Goal: Submit feedback/report problem

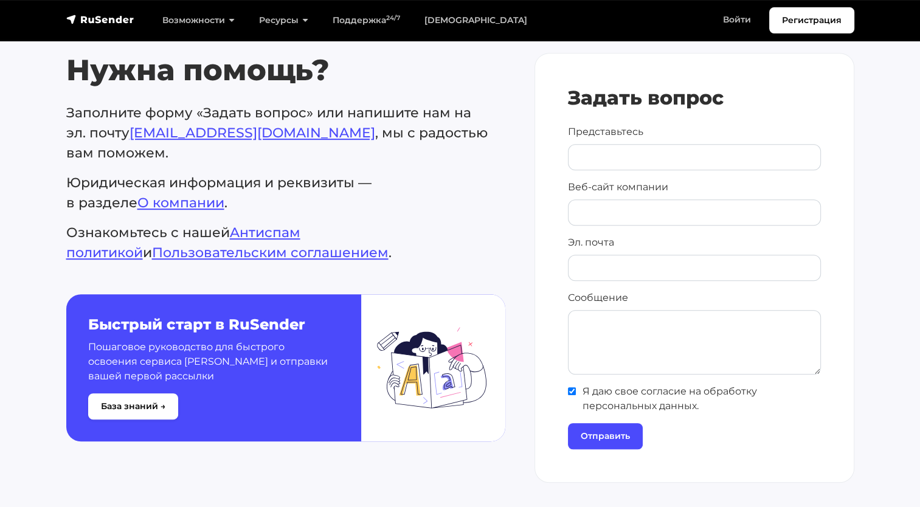
scroll to position [583, 0]
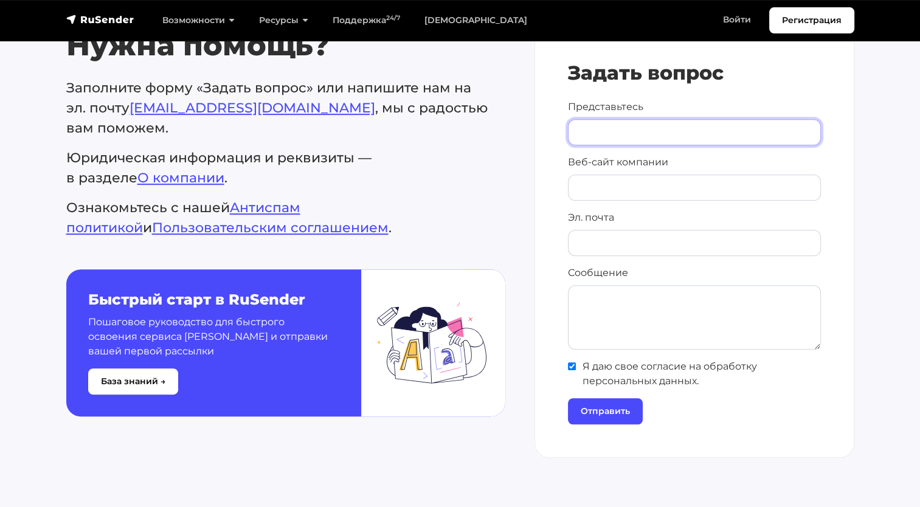
click at [698, 134] on input "Представьтесь" at bounding box center [694, 132] width 253 height 26
type input "[PERSON_NAME]"
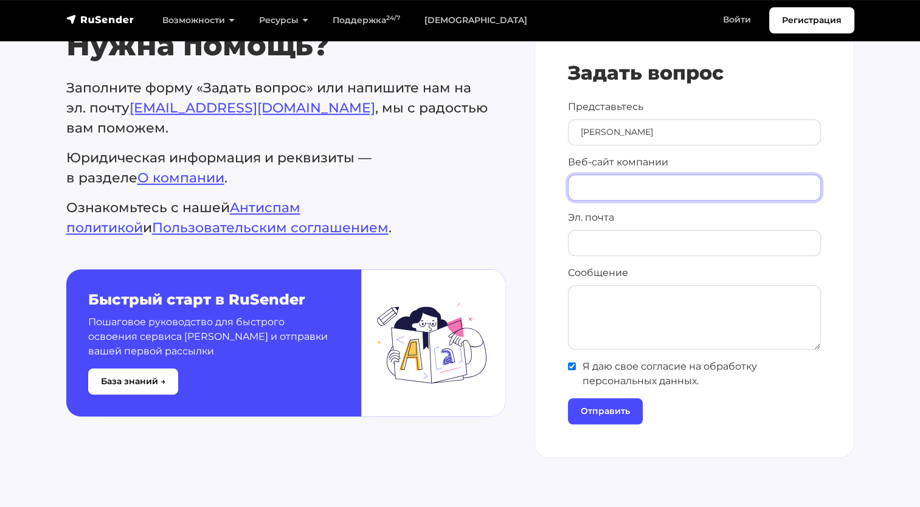
click at [690, 186] on input "Веб-сайт компании" at bounding box center [694, 188] width 253 height 26
type input "к"
type input "[DOMAIN_NAME]"
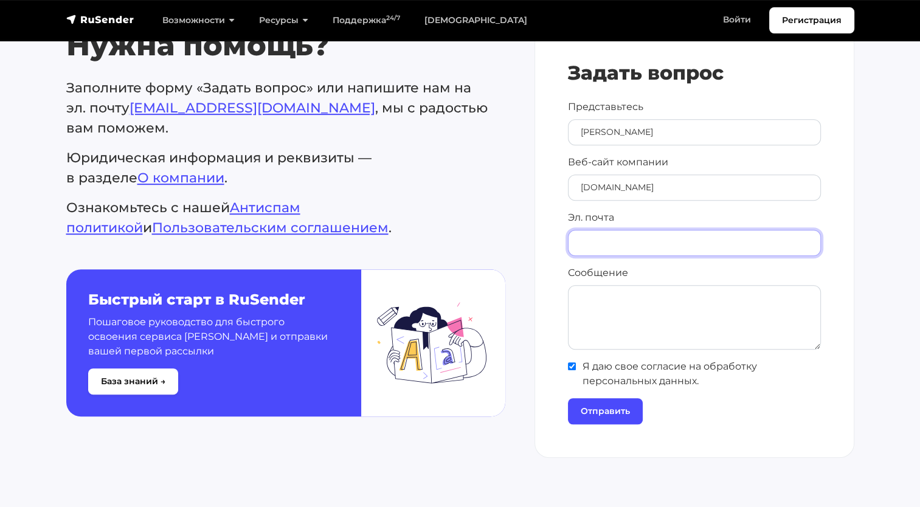
click at [672, 243] on input "Эл. почта" at bounding box center [694, 243] width 253 height 26
type input "[PERSON_NAME][EMAIL_ADDRESS][DOMAIN_NAME]"
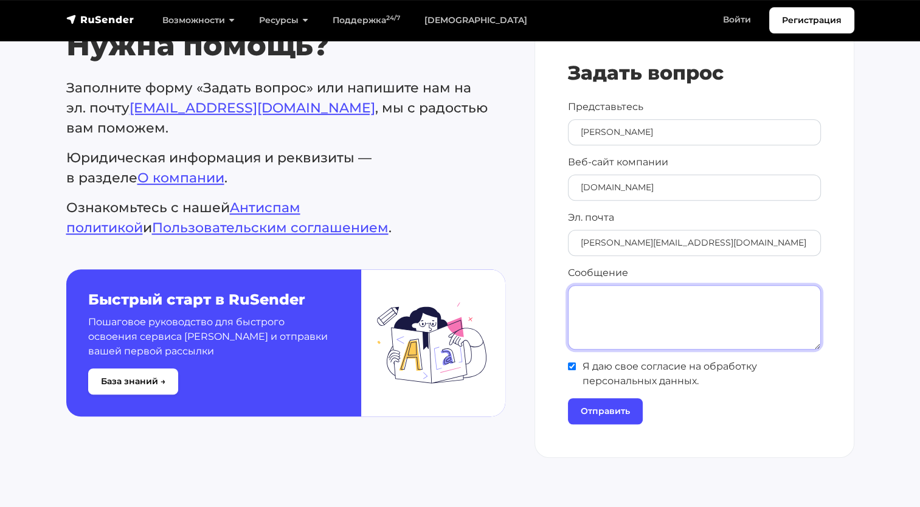
click at [641, 319] on textarea "Сообщение" at bounding box center [694, 317] width 253 height 64
type textarea "R"
click at [606, 294] on textarea "Коллеги, добрый день," at bounding box center [694, 317] width 253 height 64
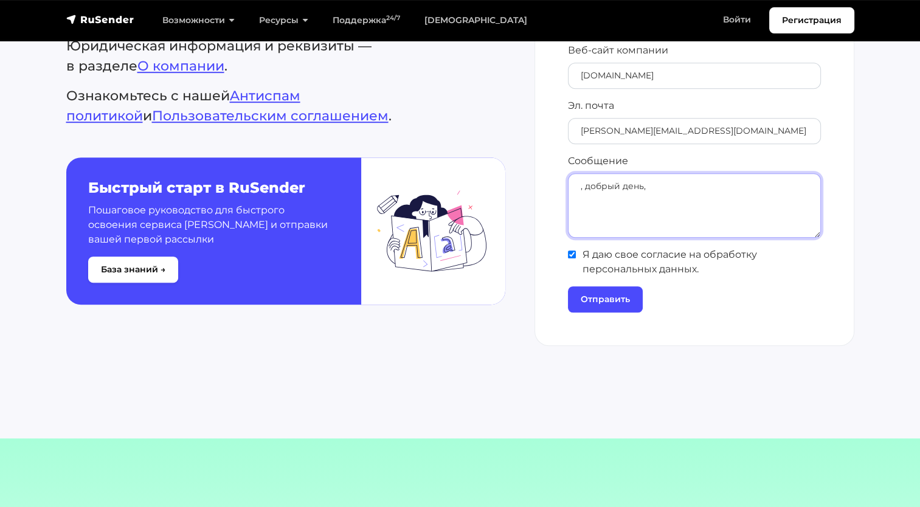
scroll to position [692, 0]
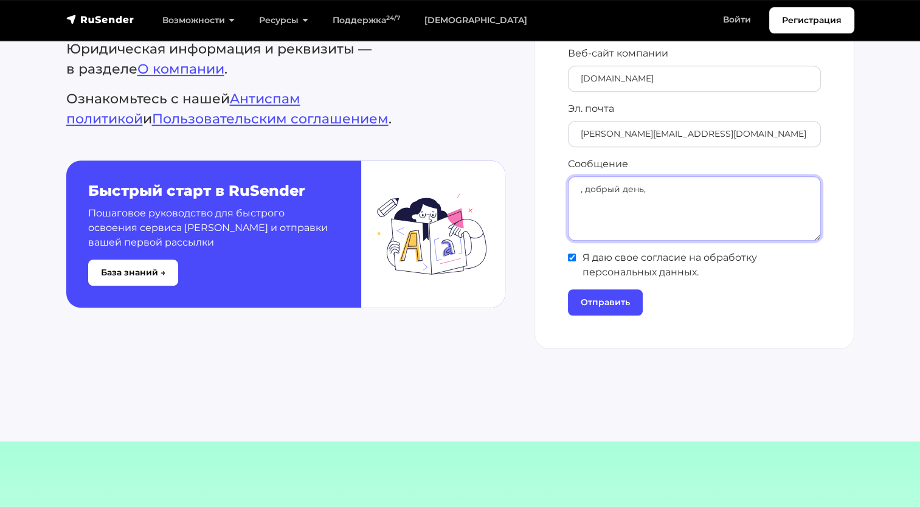
click at [590, 188] on textarea ", добрый день," at bounding box center [694, 208] width 253 height 64
click at [708, 193] on textarea "добрый день," at bounding box center [694, 208] width 253 height 64
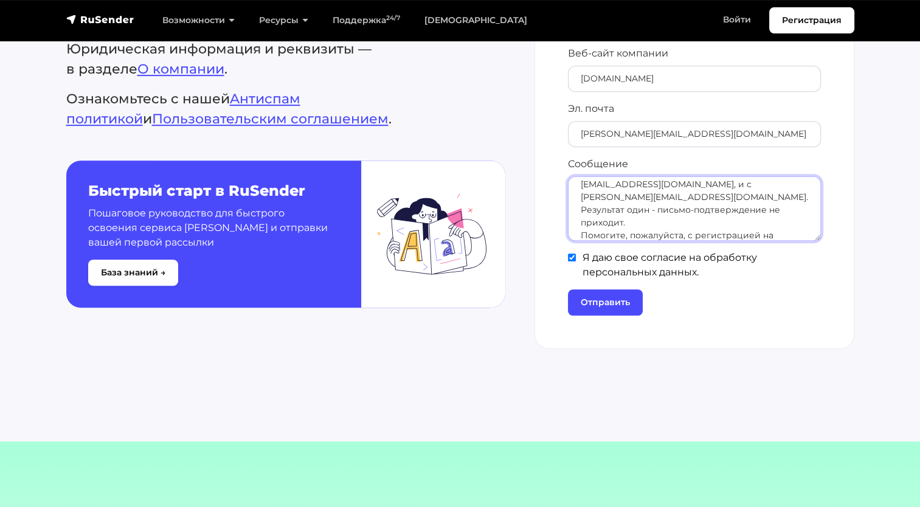
scroll to position [69, 0]
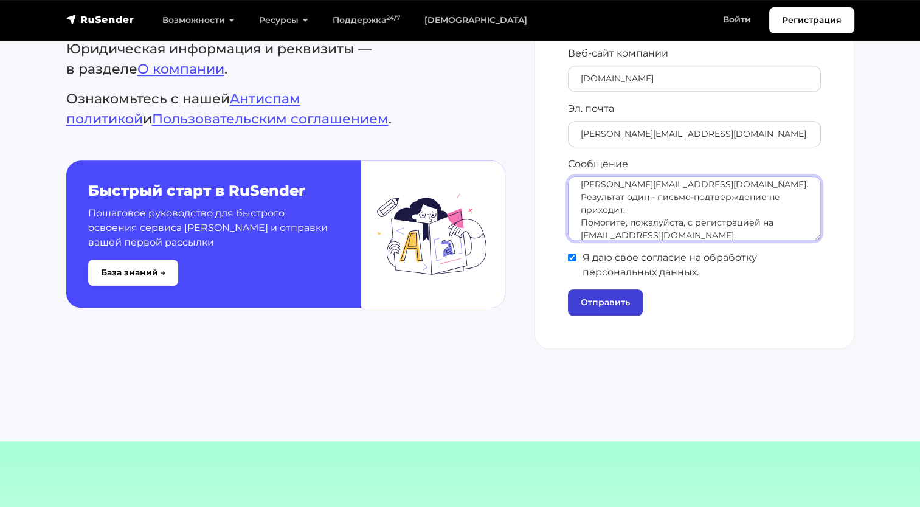
type textarea "добрый день, не получается зарегистрироваться на вашей платформе с использовани…"
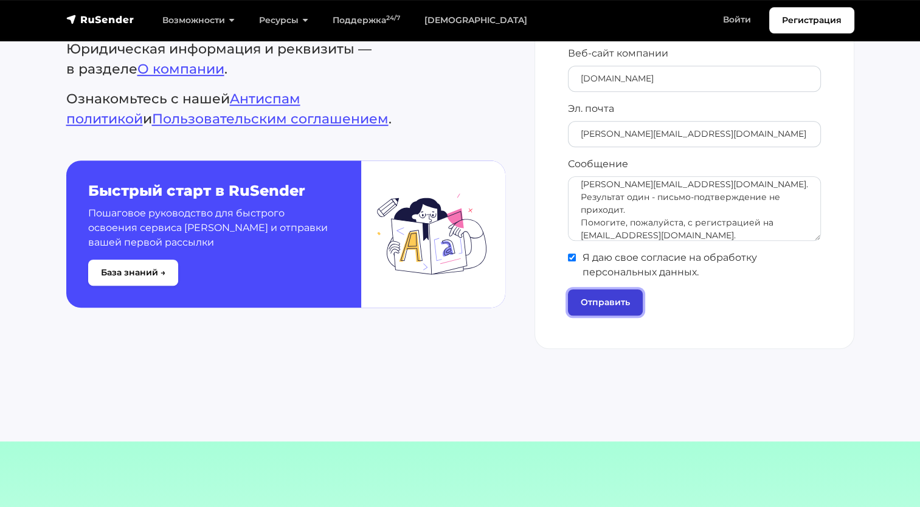
click at [621, 297] on input "Отправить" at bounding box center [605, 302] width 75 height 26
click at [618, 304] on input "Отправить" at bounding box center [605, 302] width 75 height 26
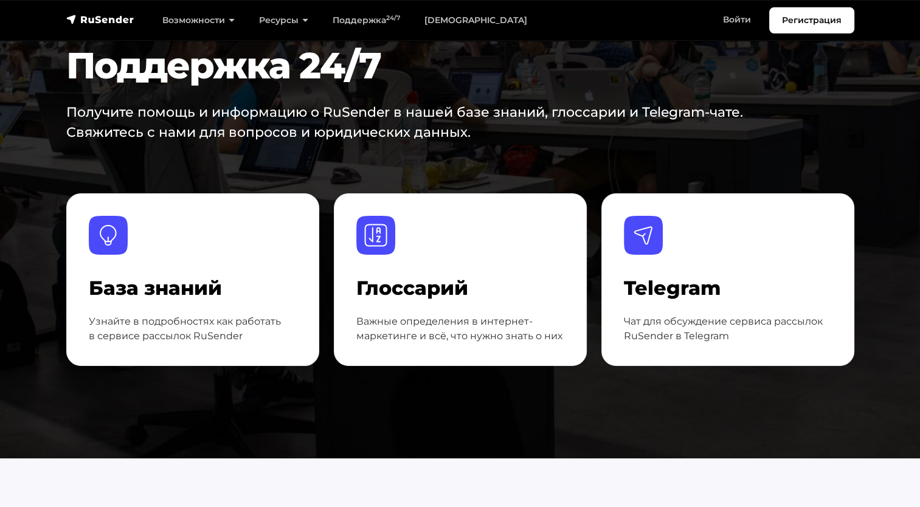
scroll to position [58, 0]
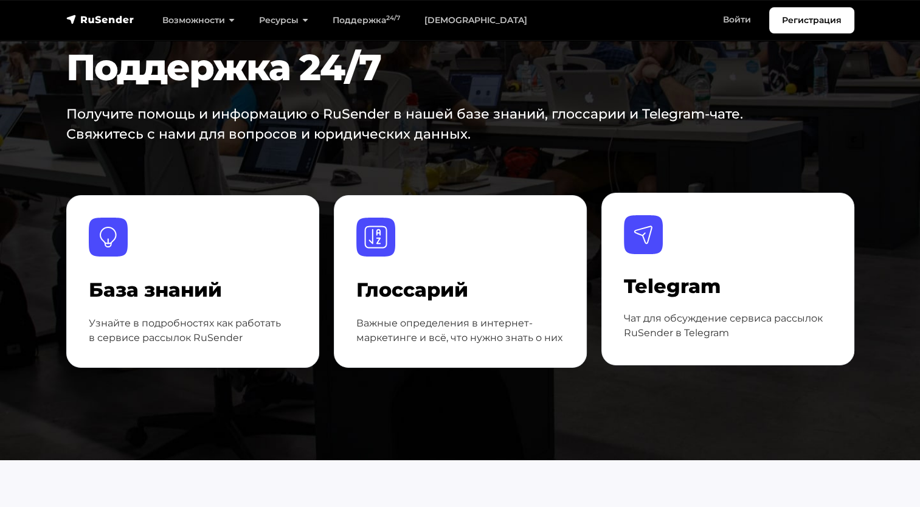
click at [680, 276] on h4 "Telegram" at bounding box center [728, 286] width 208 height 23
